Goal: Task Accomplishment & Management: Complete application form

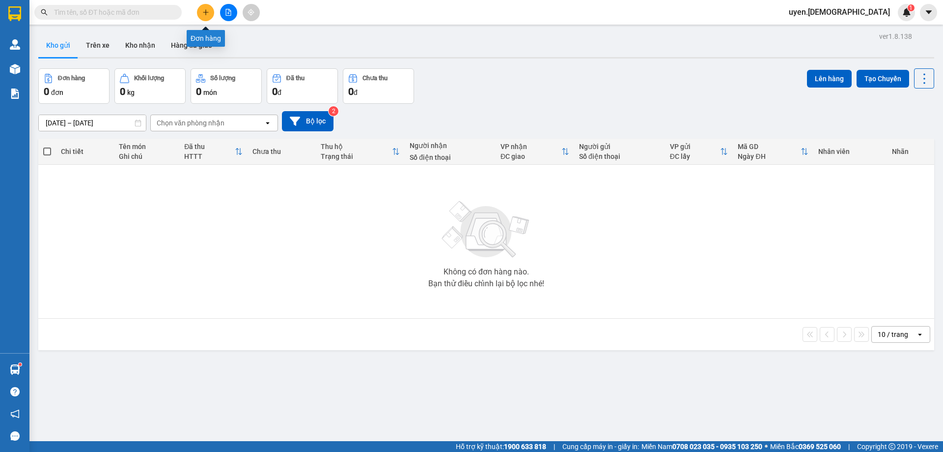
click at [208, 11] on icon "plus" at bounding box center [205, 12] width 7 height 7
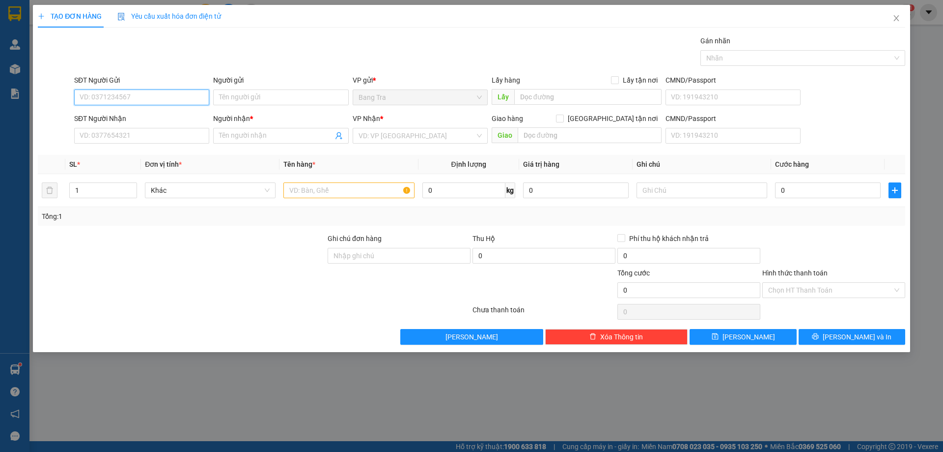
click at [199, 92] on input "SĐT Người Gửi" at bounding box center [141, 97] width 135 height 16
type input "0352978779"
click at [184, 114] on div "0352978779 - Nguyên" at bounding box center [141, 117] width 123 height 11
type input "Nguyên"
type input "0369383297"
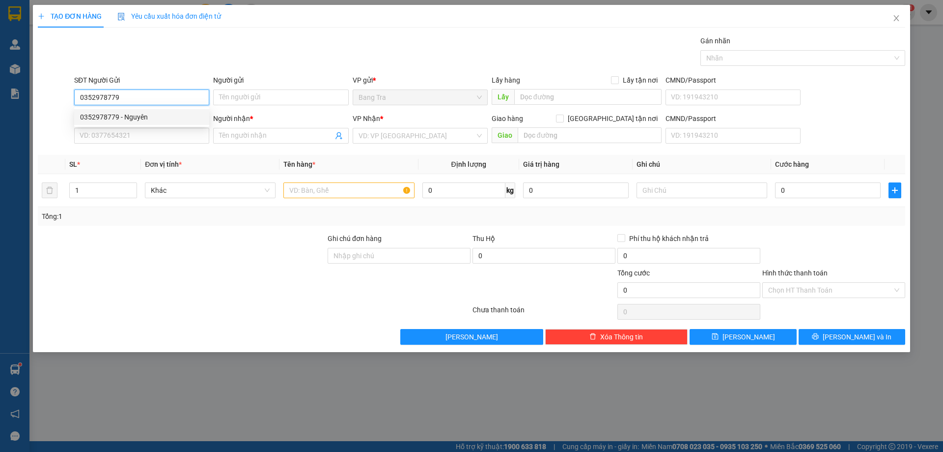
type input "My ngoc"
type input "0352978779"
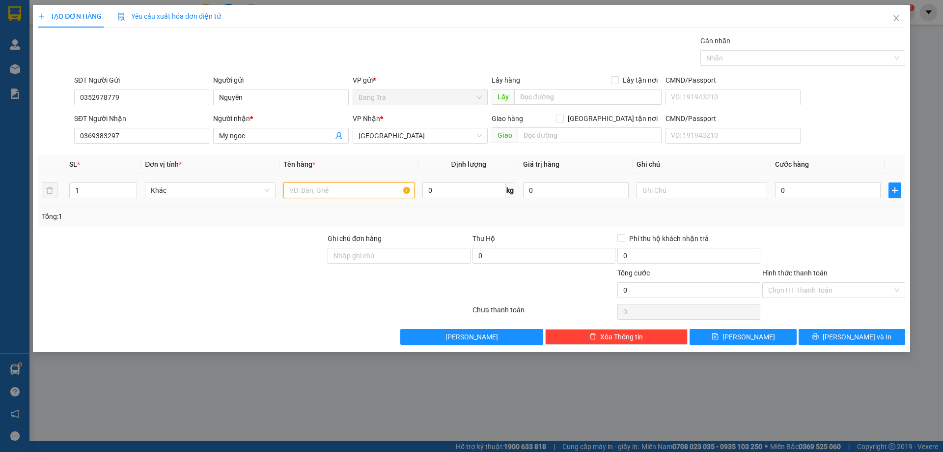
click at [303, 195] on input "text" at bounding box center [349, 190] width 131 height 16
type input "giỏ"
click at [830, 191] on input "0" at bounding box center [828, 190] width 106 height 16
type input "3"
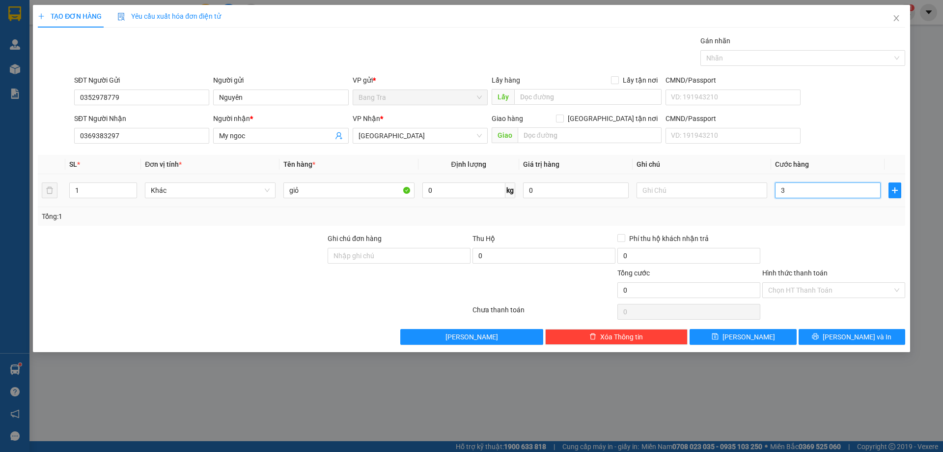
type input "3"
type input "30"
type input "30.000"
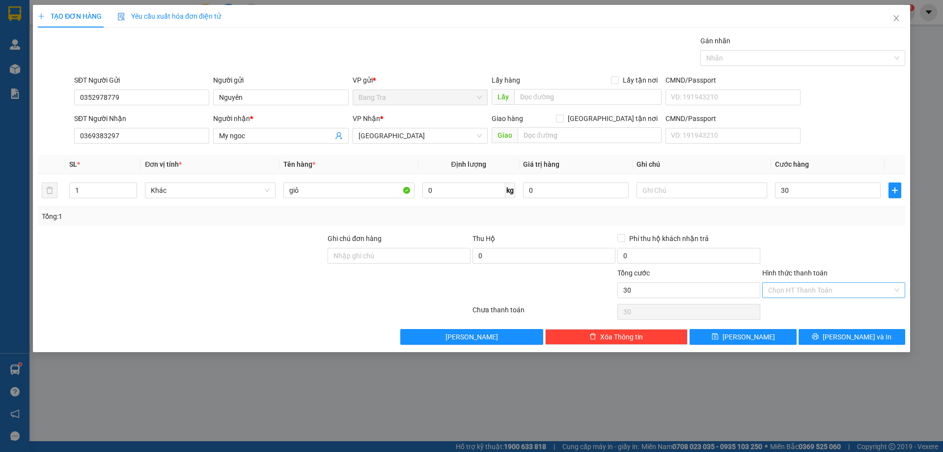
type input "30.000"
click at [821, 289] on input "Hình thức thanh toán" at bounding box center [831, 290] width 124 height 15
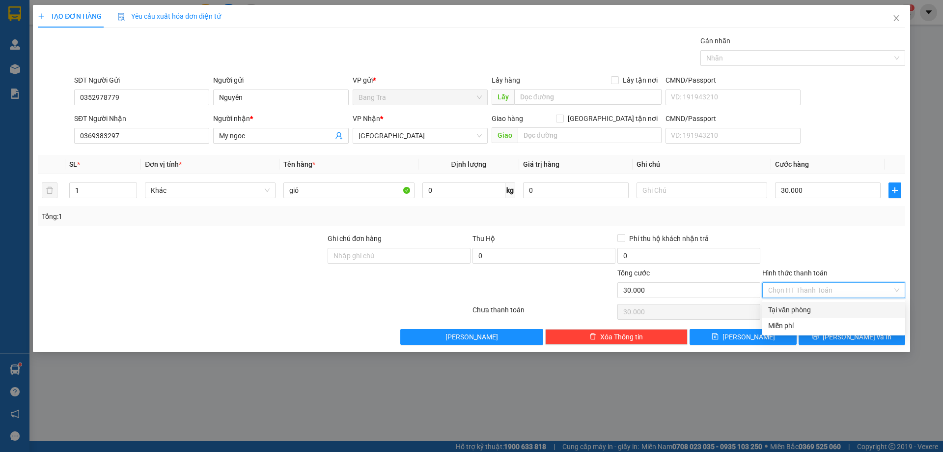
click at [814, 307] on div "Tại văn phòng" at bounding box center [834, 309] width 131 height 11
type input "0"
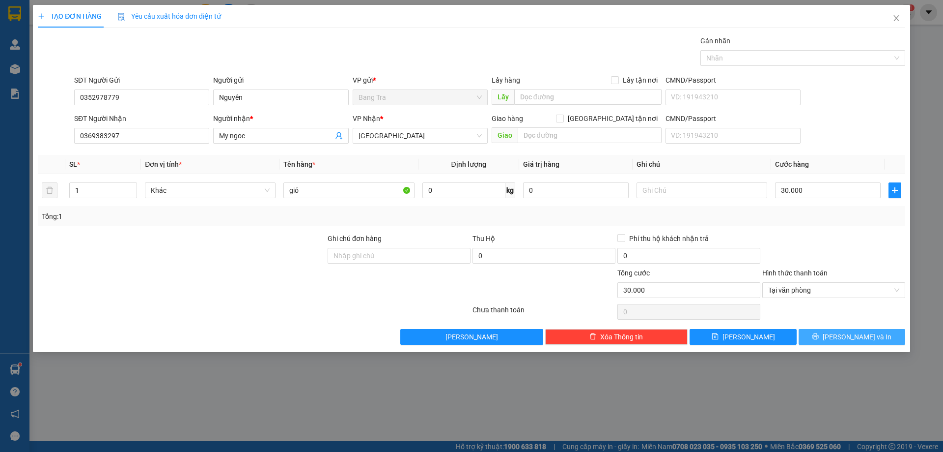
click at [819, 330] on button "[PERSON_NAME] và In" at bounding box center [852, 337] width 107 height 16
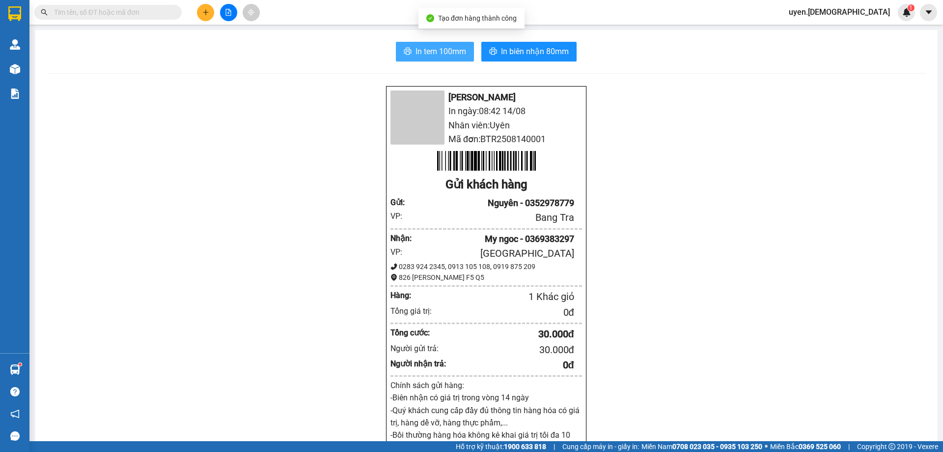
click at [445, 56] on span "In tem 100mm" at bounding box center [441, 51] width 51 height 12
